Goal: Task Accomplishment & Management: Use online tool/utility

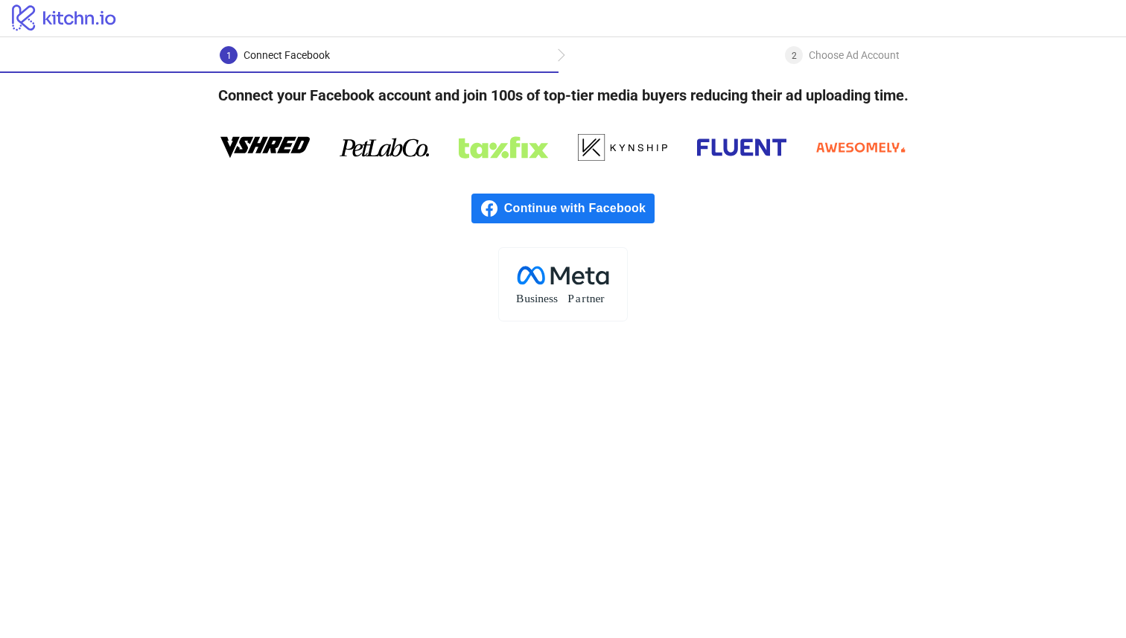
click at [497, 214] on icon at bounding box center [489, 209] width 18 height 18
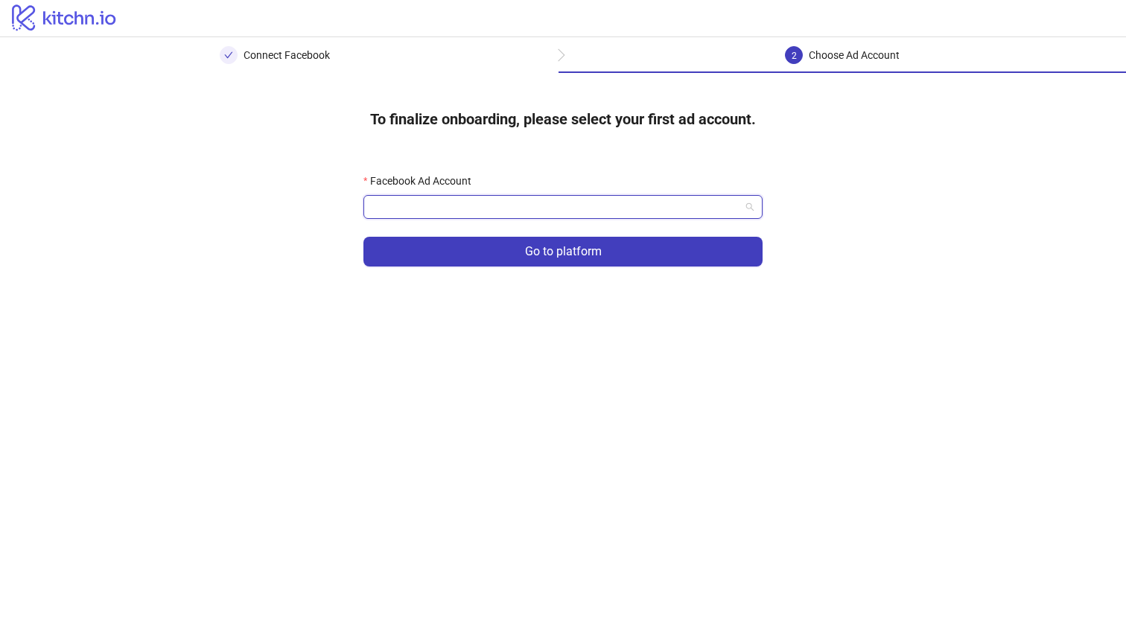
click at [583, 198] on input "Facebook Ad Account" at bounding box center [556, 207] width 368 height 22
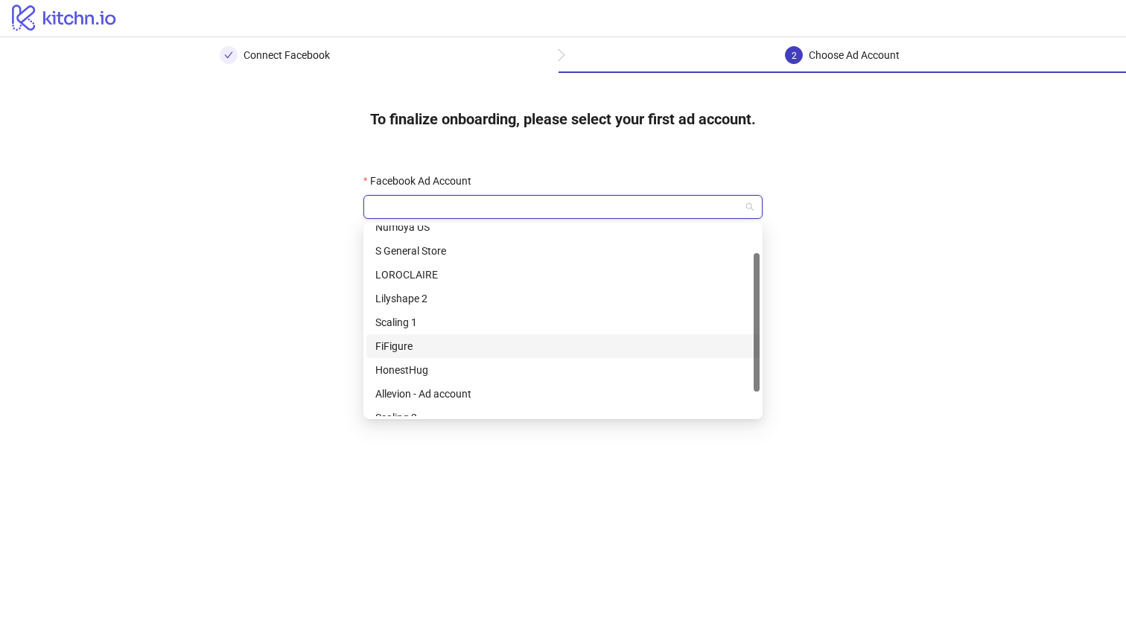
scroll to position [71, 0]
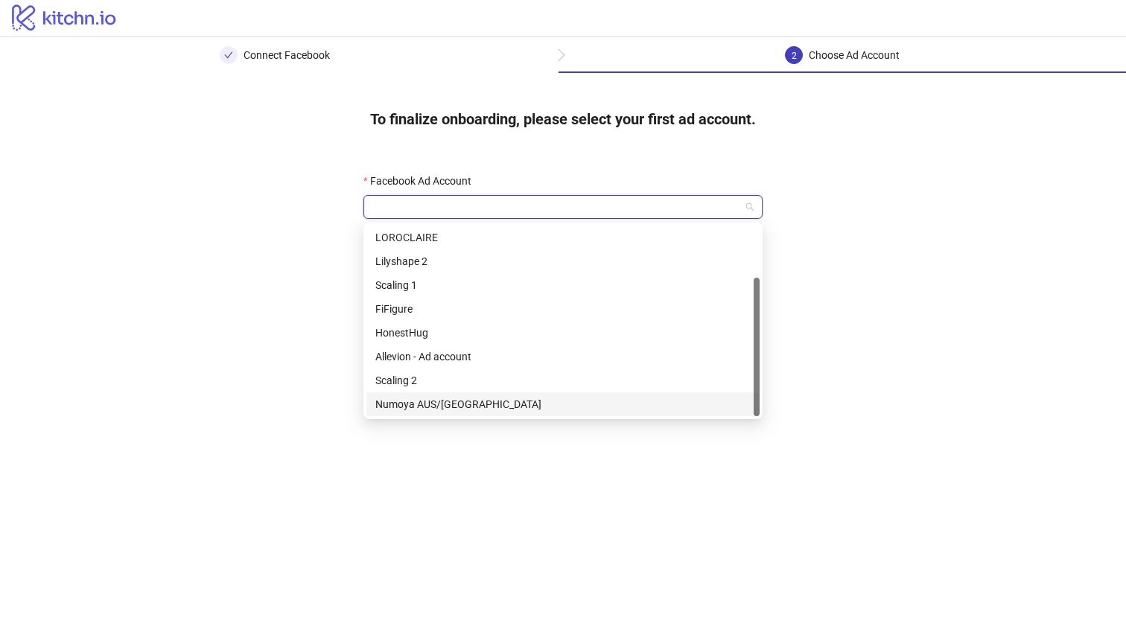
click at [519, 404] on div "Numoya AUS/NZ" at bounding box center [562, 404] width 375 height 16
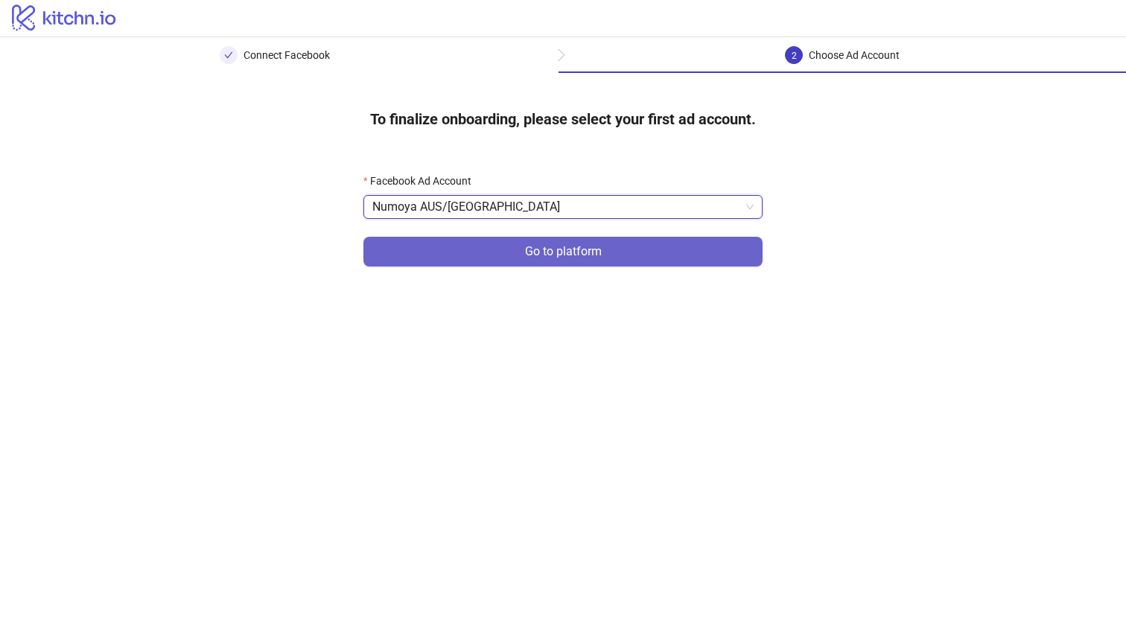
click at [534, 261] on button "Go to platform" at bounding box center [562, 252] width 399 height 30
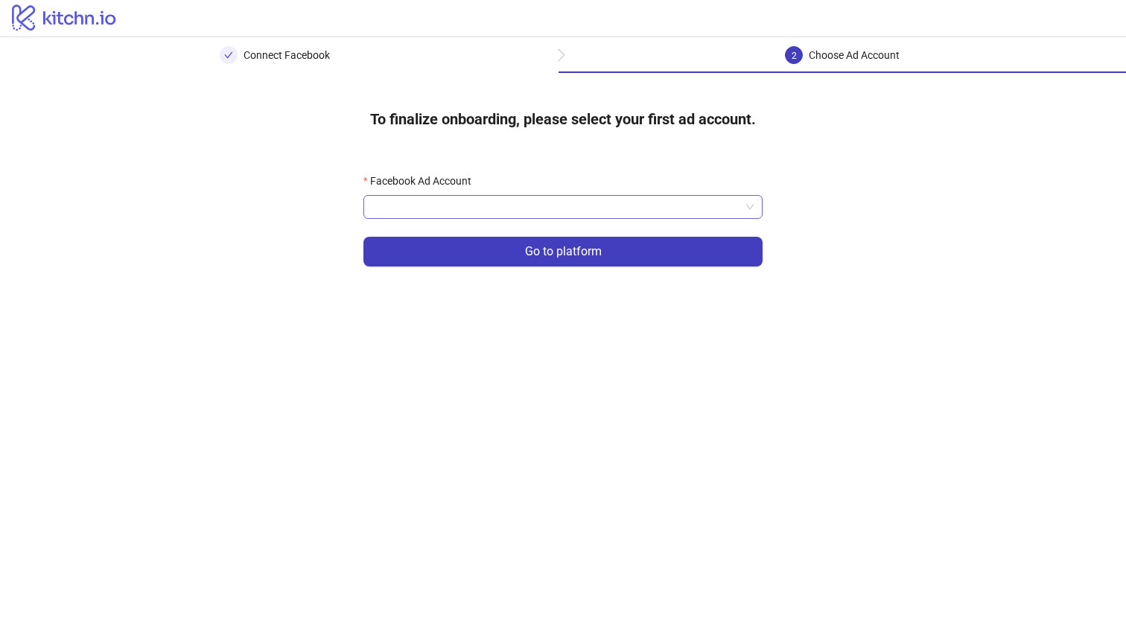
click at [535, 218] on div at bounding box center [562, 207] width 399 height 24
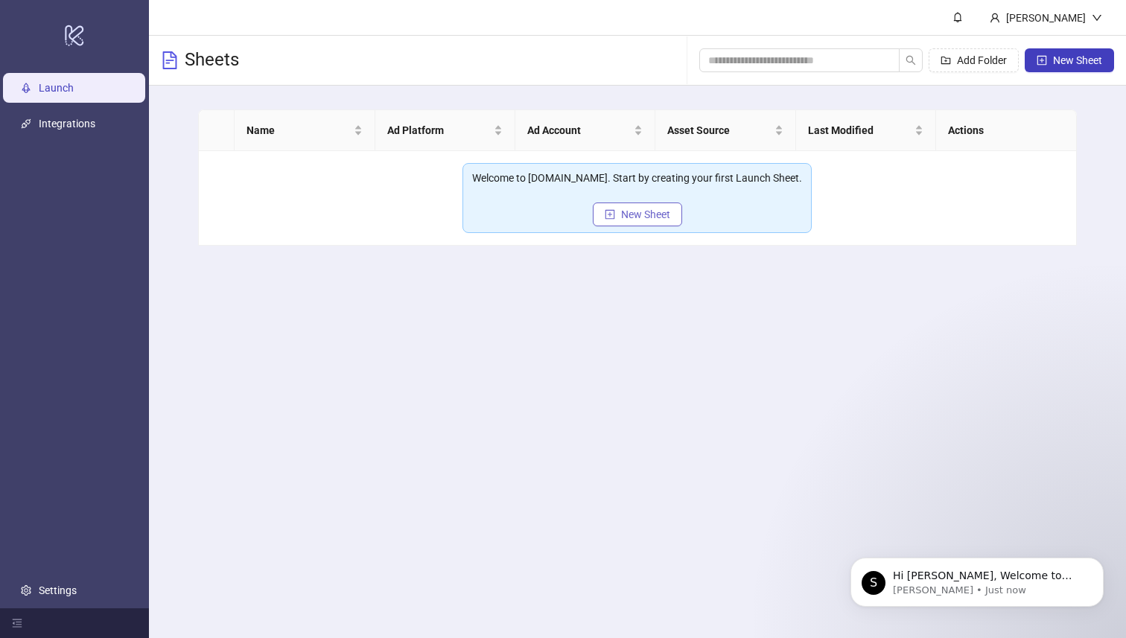
click at [636, 220] on button "New Sheet" at bounding box center [637, 215] width 89 height 24
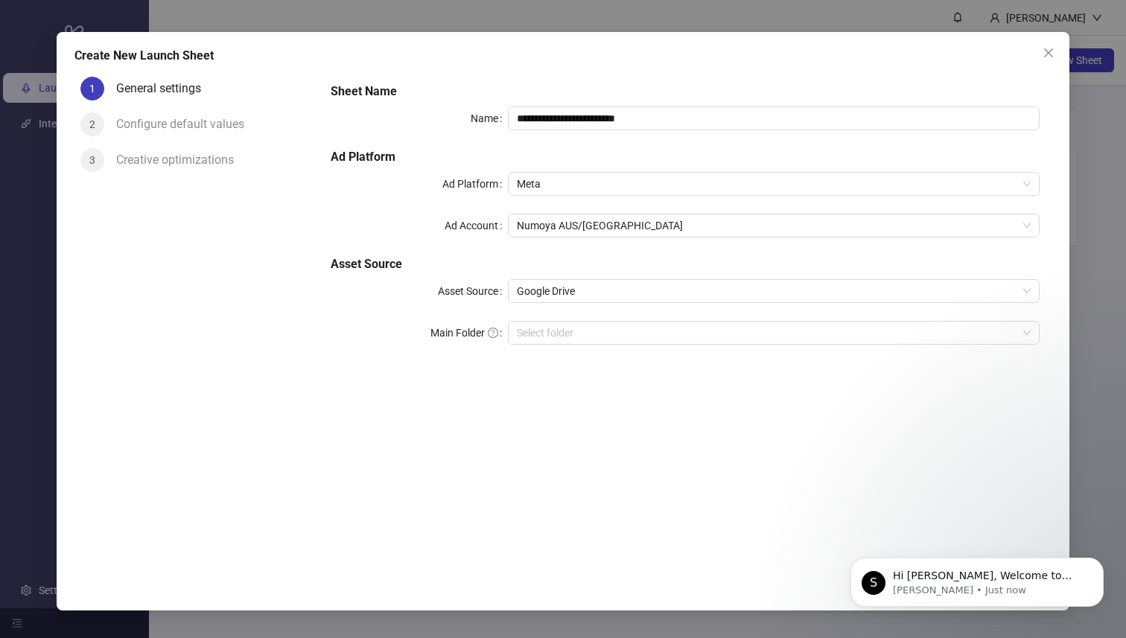
click at [1092, 348] on div "**********" at bounding box center [563, 319] width 1126 height 638
click at [779, 324] on input "Main Folder" at bounding box center [767, 333] width 500 height 22
click at [771, 328] on input "Main Folder" at bounding box center [767, 333] width 500 height 22
click at [1013, 208] on div "**********" at bounding box center [685, 223] width 721 height 292
